Goal: Task Accomplishment & Management: Manage account settings

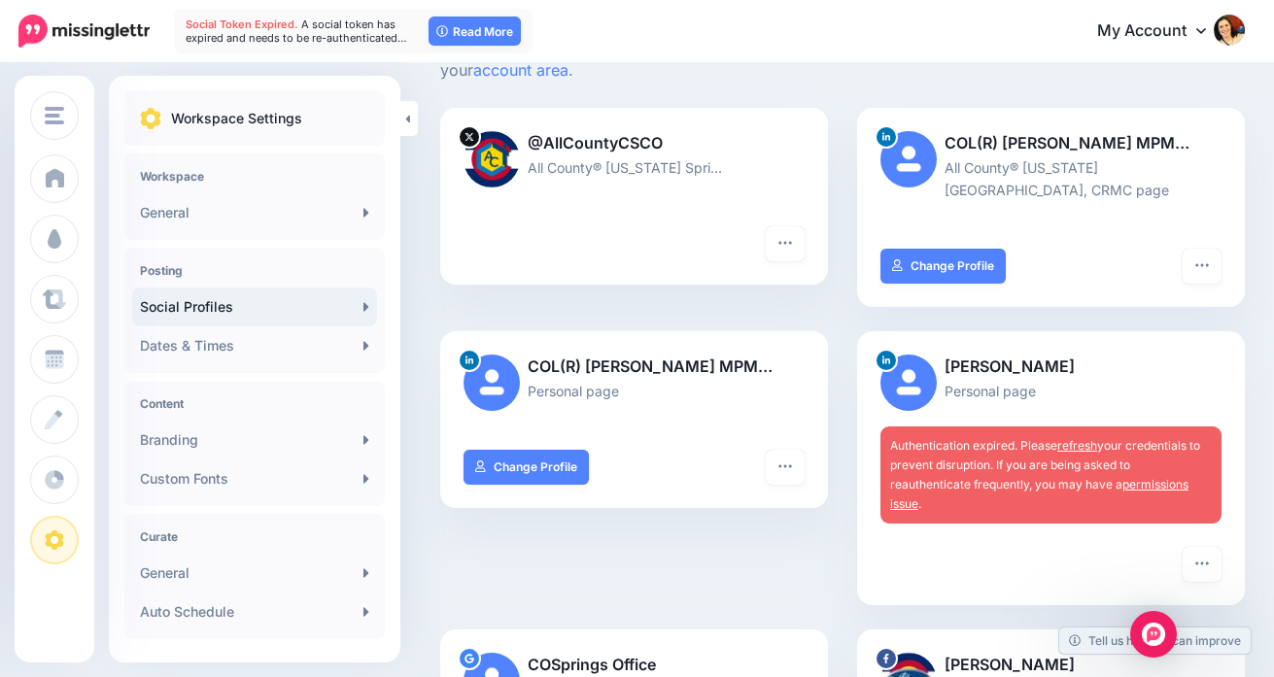
scroll to position [194, 0]
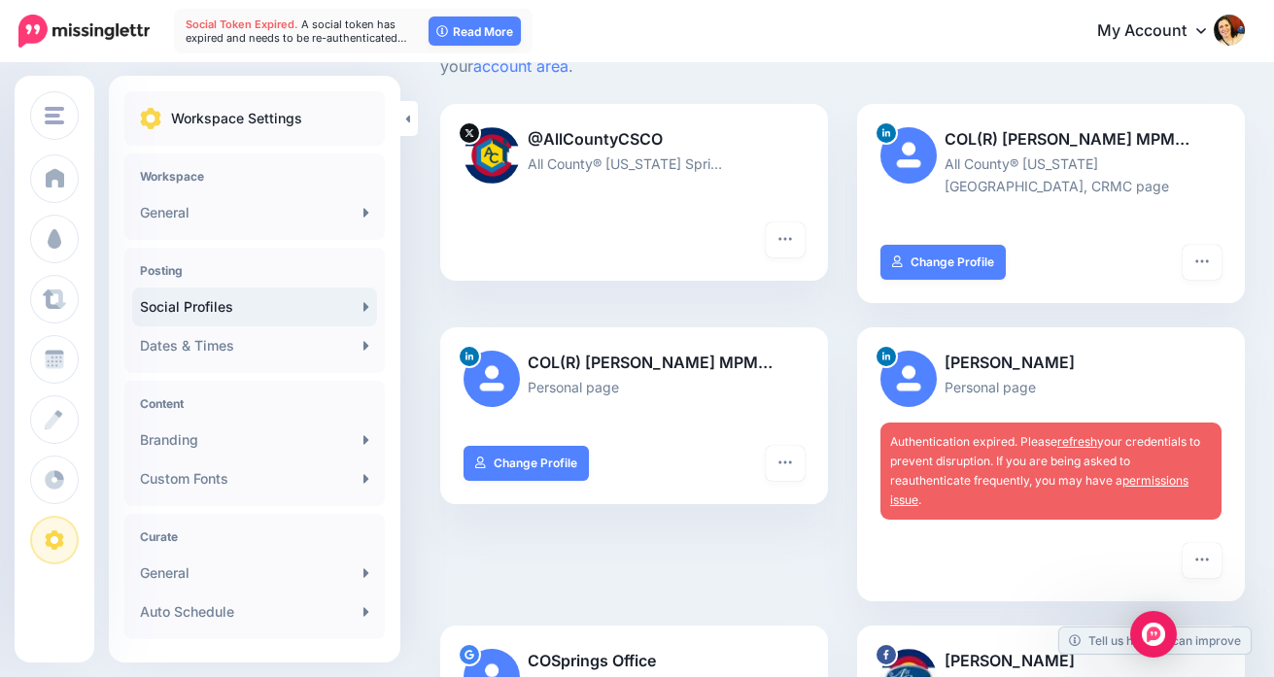
click at [1078, 434] on link "refresh" at bounding box center [1077, 441] width 40 height 15
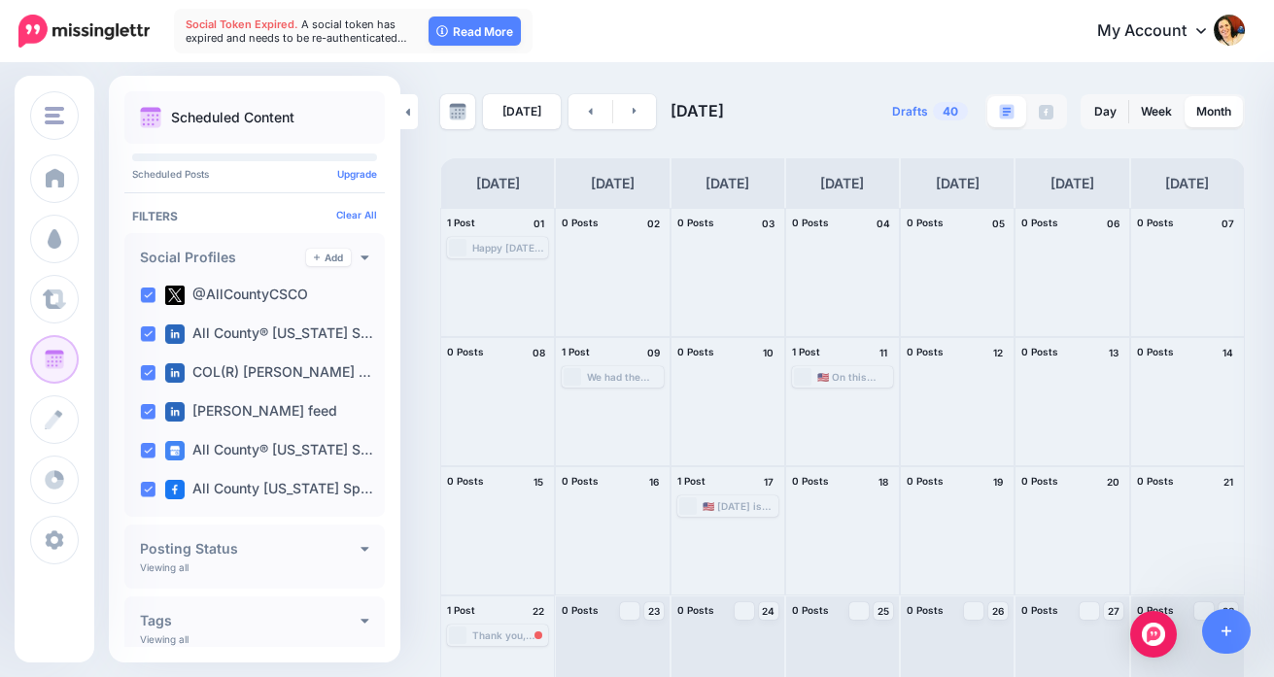
click at [1198, 25] on icon at bounding box center [1201, 30] width 10 height 16
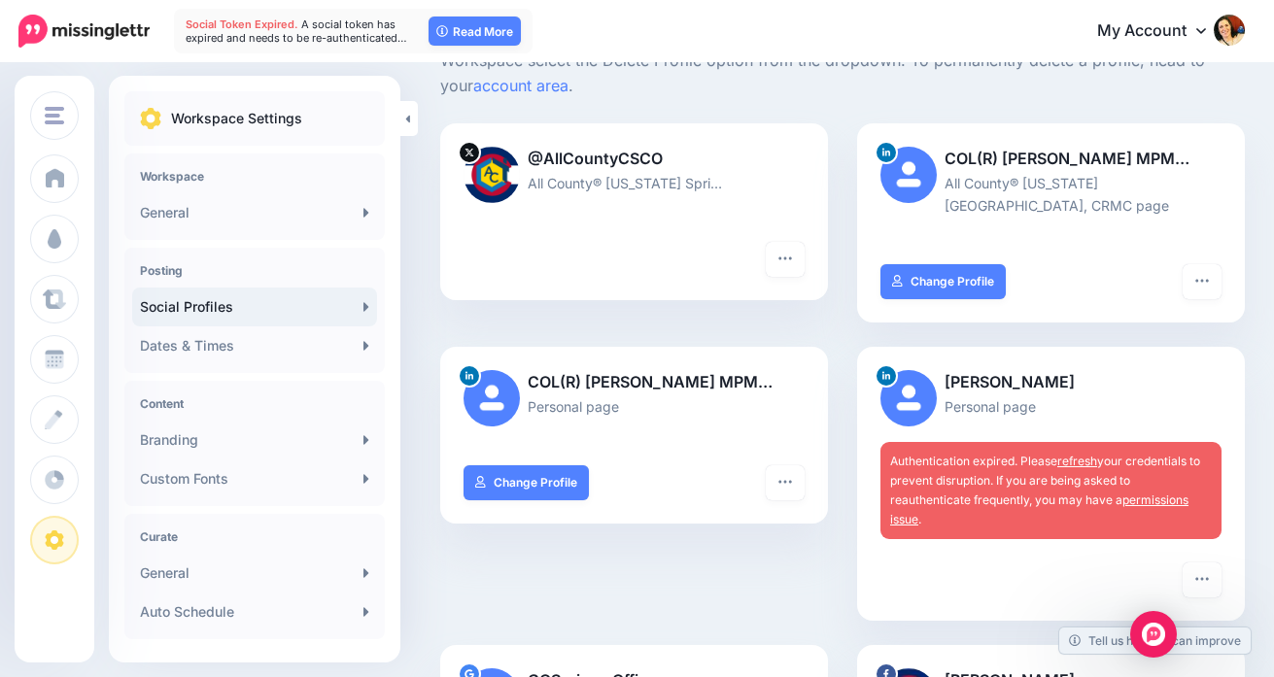
scroll to position [176, 0]
click at [1081, 453] on link "refresh" at bounding box center [1077, 460] width 40 height 15
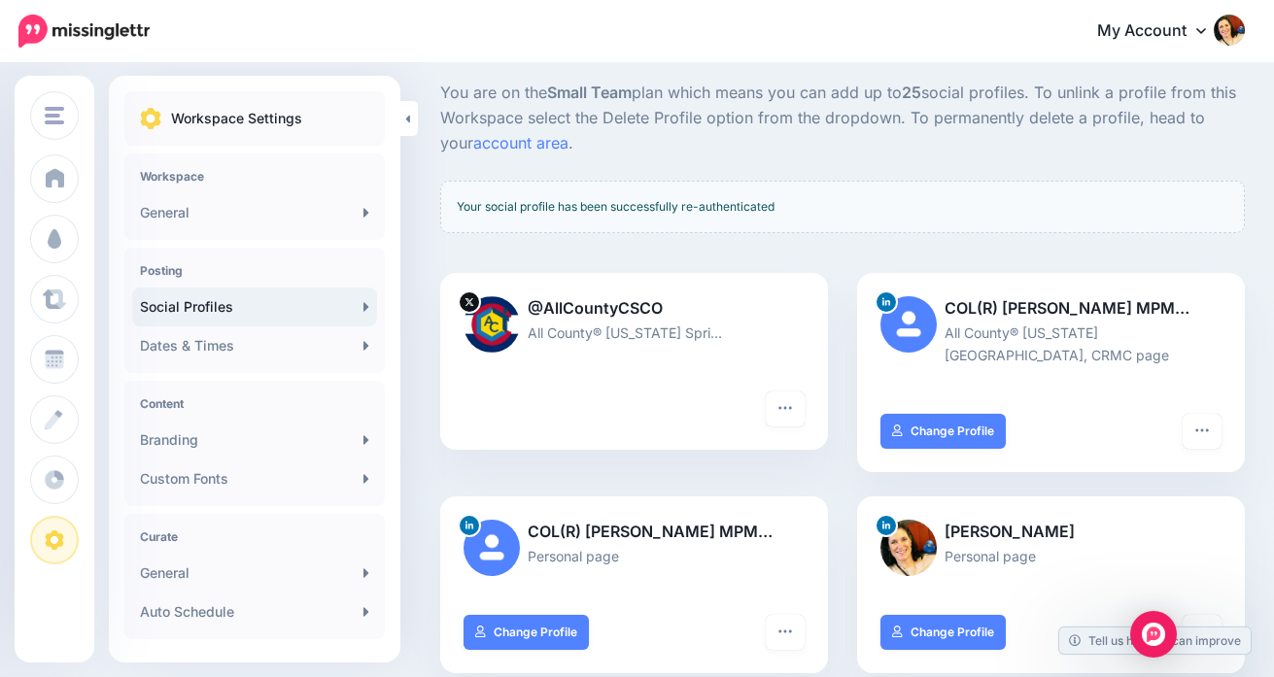
scroll to position [110, 0]
